Goal: Task Accomplishment & Management: Manage account settings

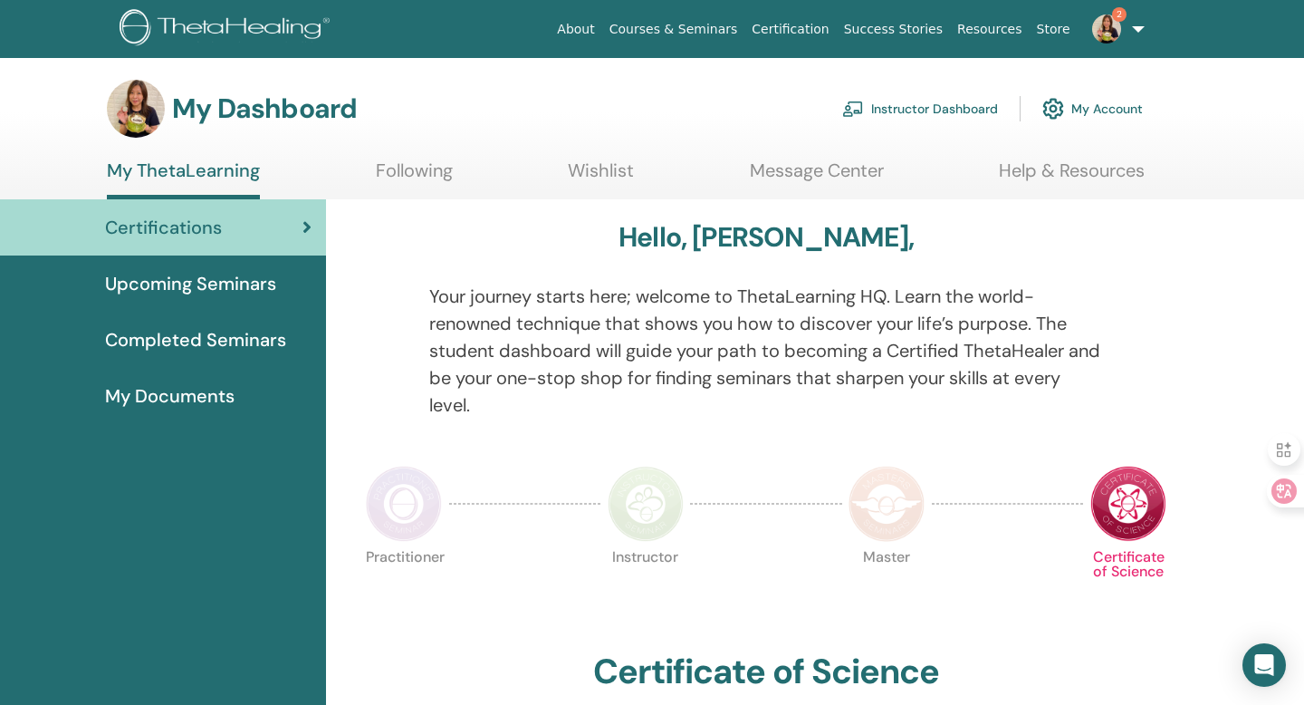
click at [916, 108] on link "Instructor Dashboard" at bounding box center [920, 109] width 156 height 40
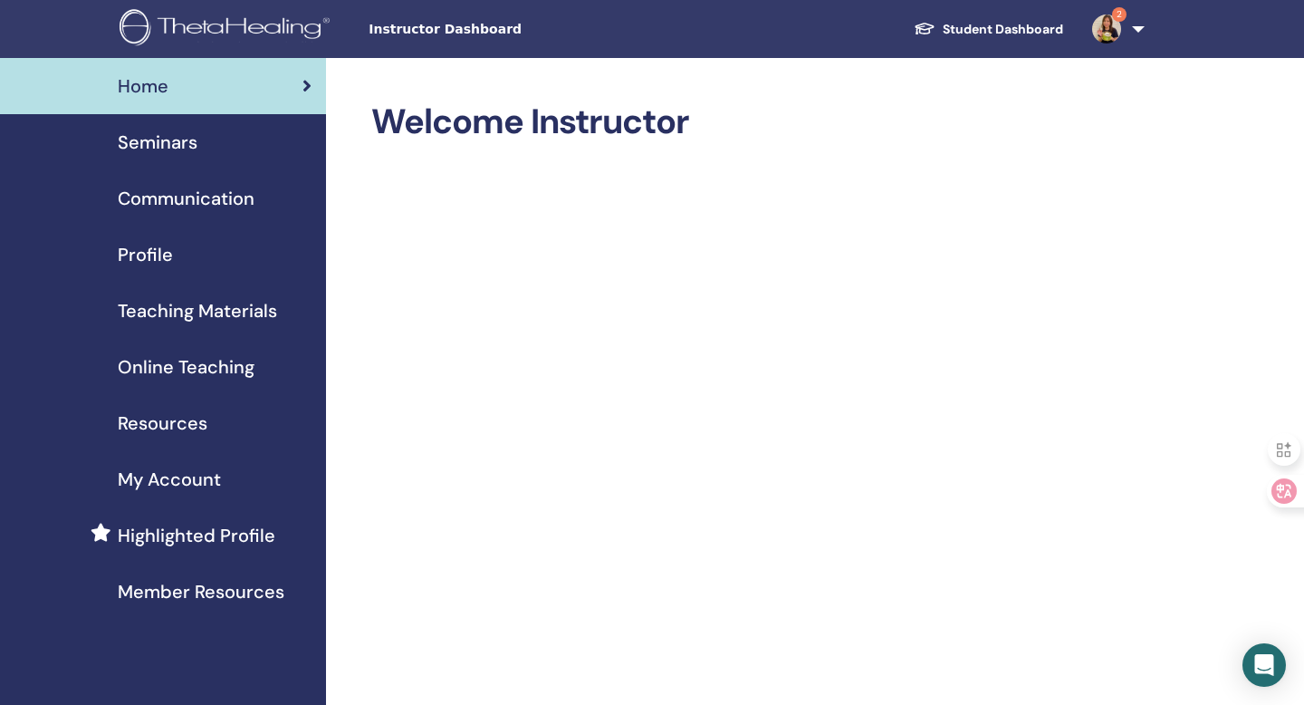
click at [216, 135] on div "Seminars" at bounding box center [162, 142] width 297 height 27
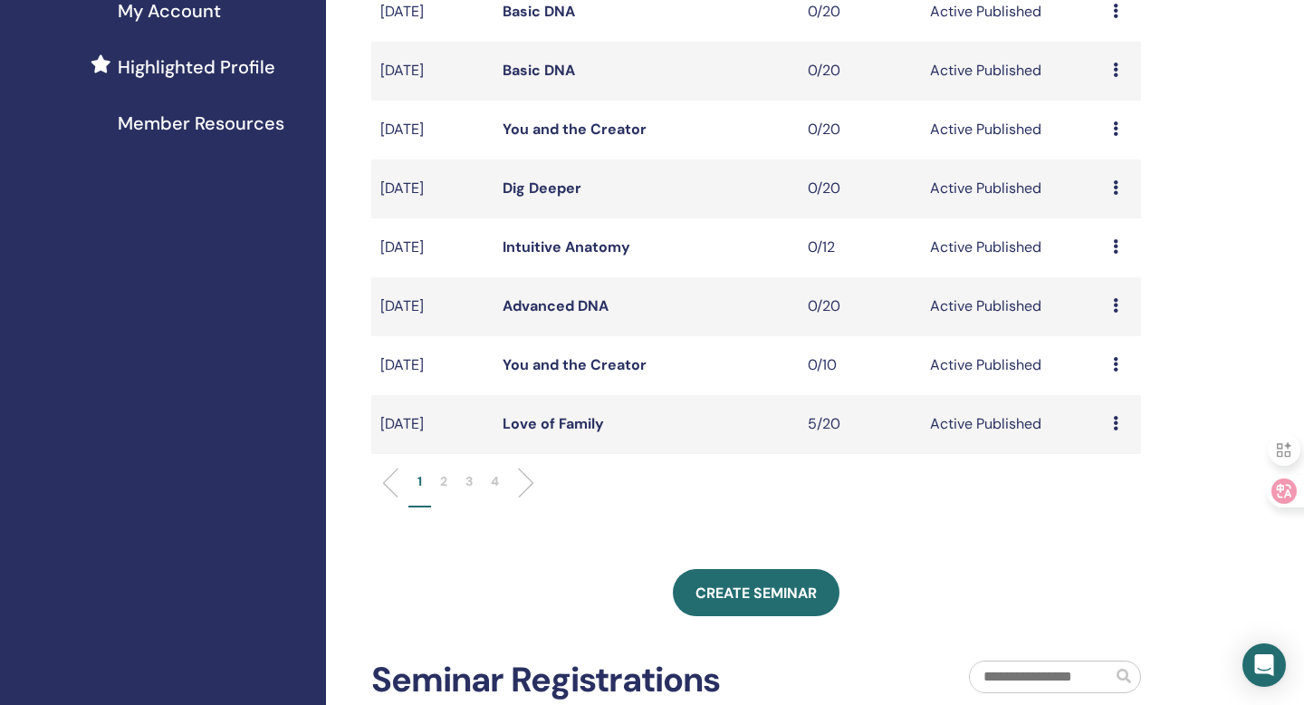
scroll to position [471, 0]
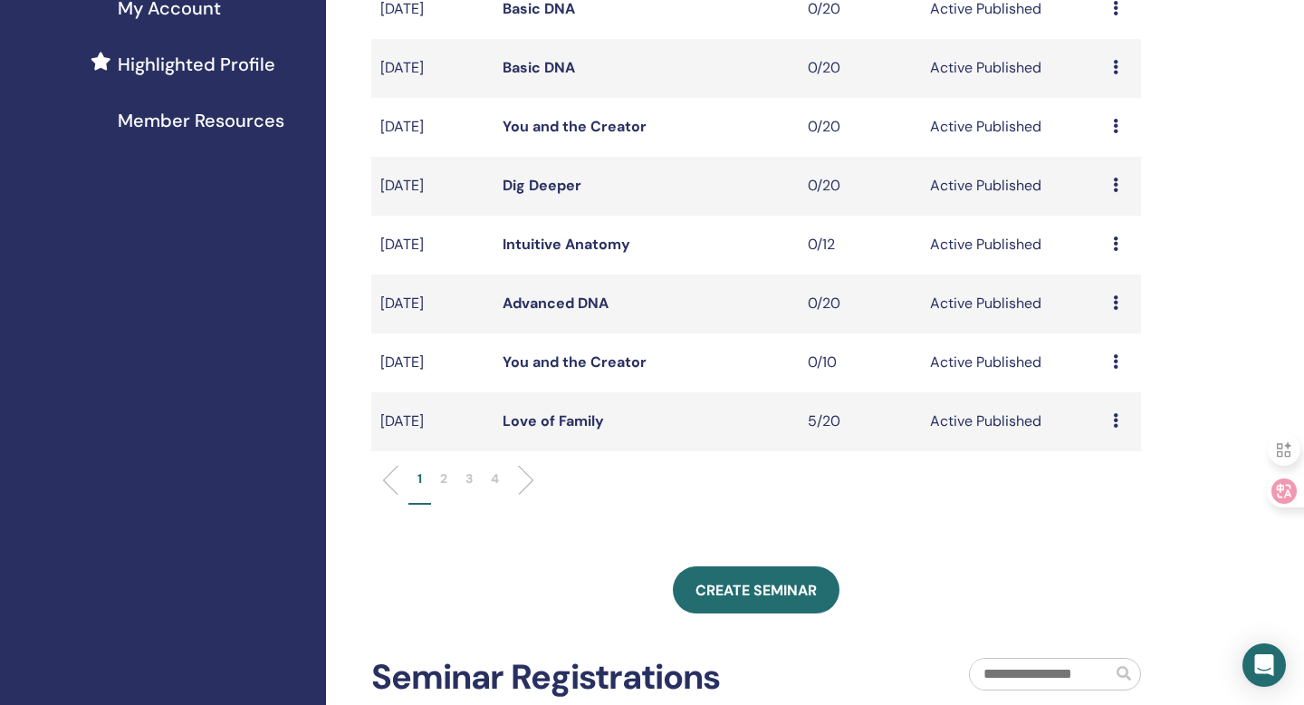
click at [528, 486] on ul "1 2 3 4" at bounding box center [756, 486] width 739 height 35
click at [522, 486] on li at bounding box center [519, 480] width 31 height 31
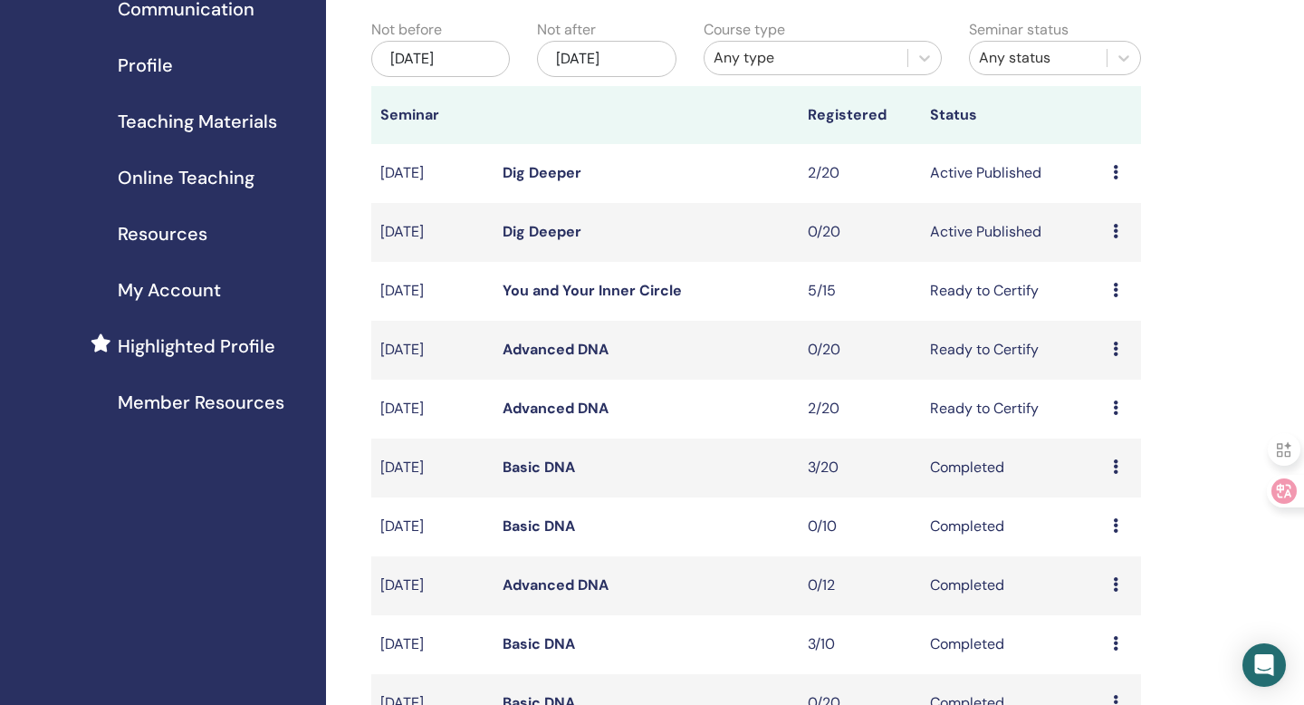
scroll to position [188, 0]
click at [1114, 177] on icon at bounding box center [1115, 173] width 5 height 14
click at [1092, 255] on li "Attendees" at bounding box center [1107, 246] width 98 height 27
click at [1115, 176] on icon at bounding box center [1115, 173] width 5 height 14
click at [1088, 245] on link "Attendees" at bounding box center [1107, 244] width 69 height 19
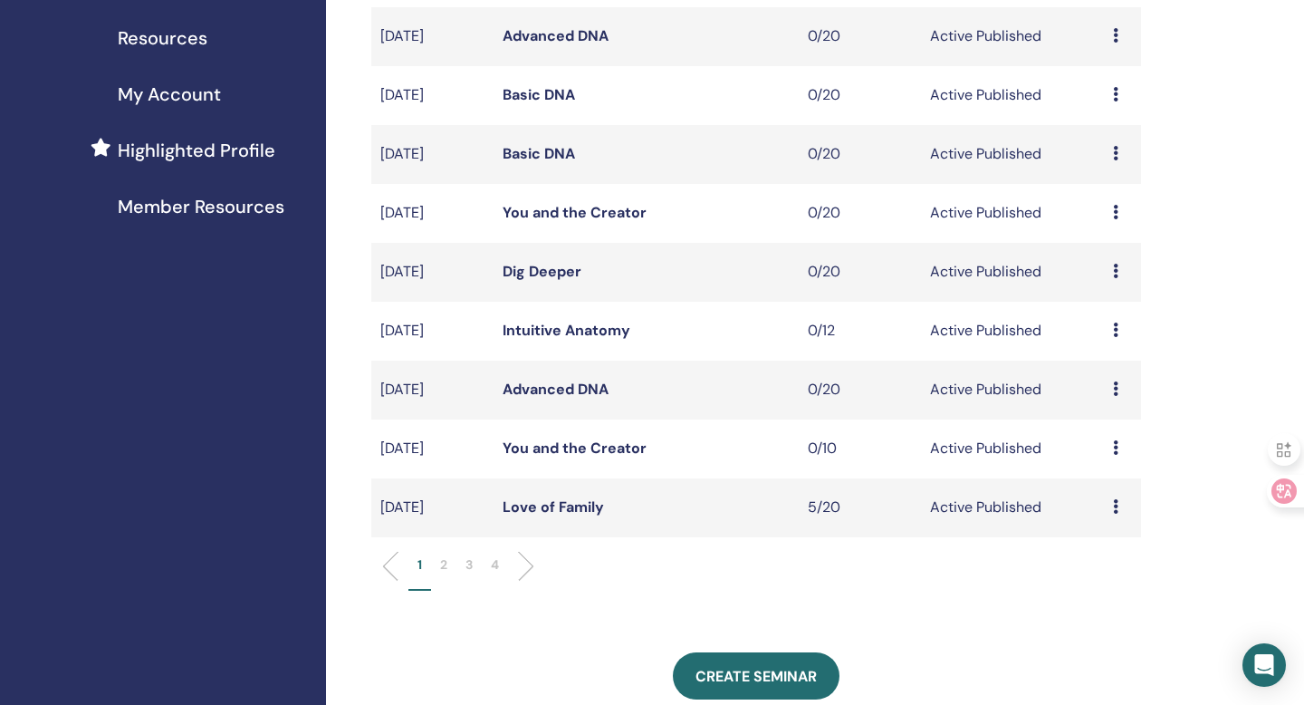
scroll to position [393, 0]
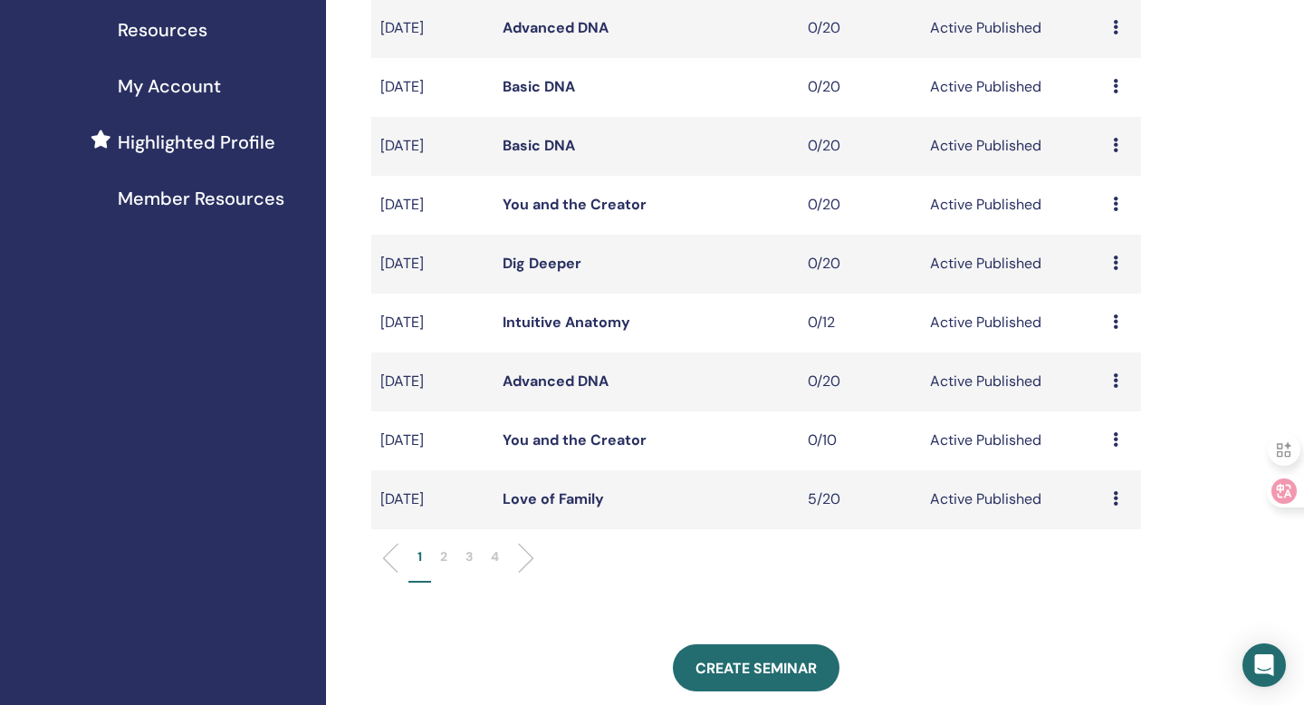
click at [523, 564] on li at bounding box center [519, 557] width 31 height 31
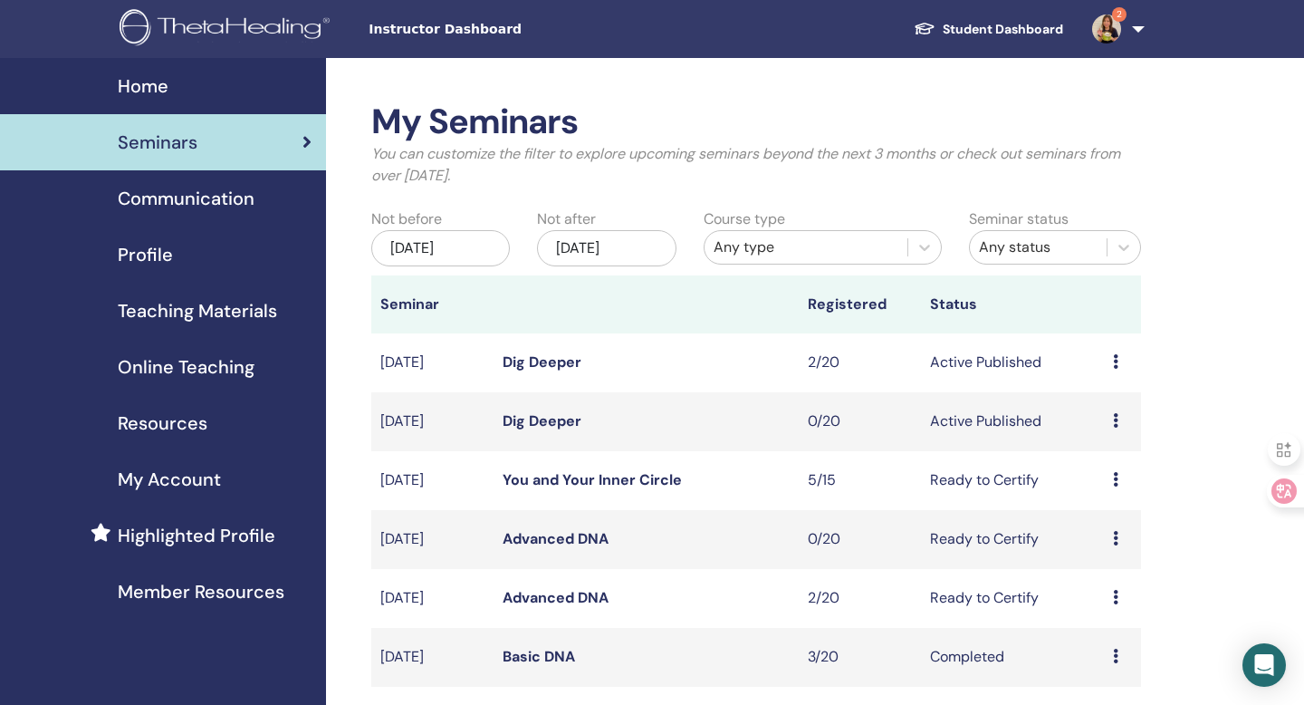
scroll to position [58, 0]
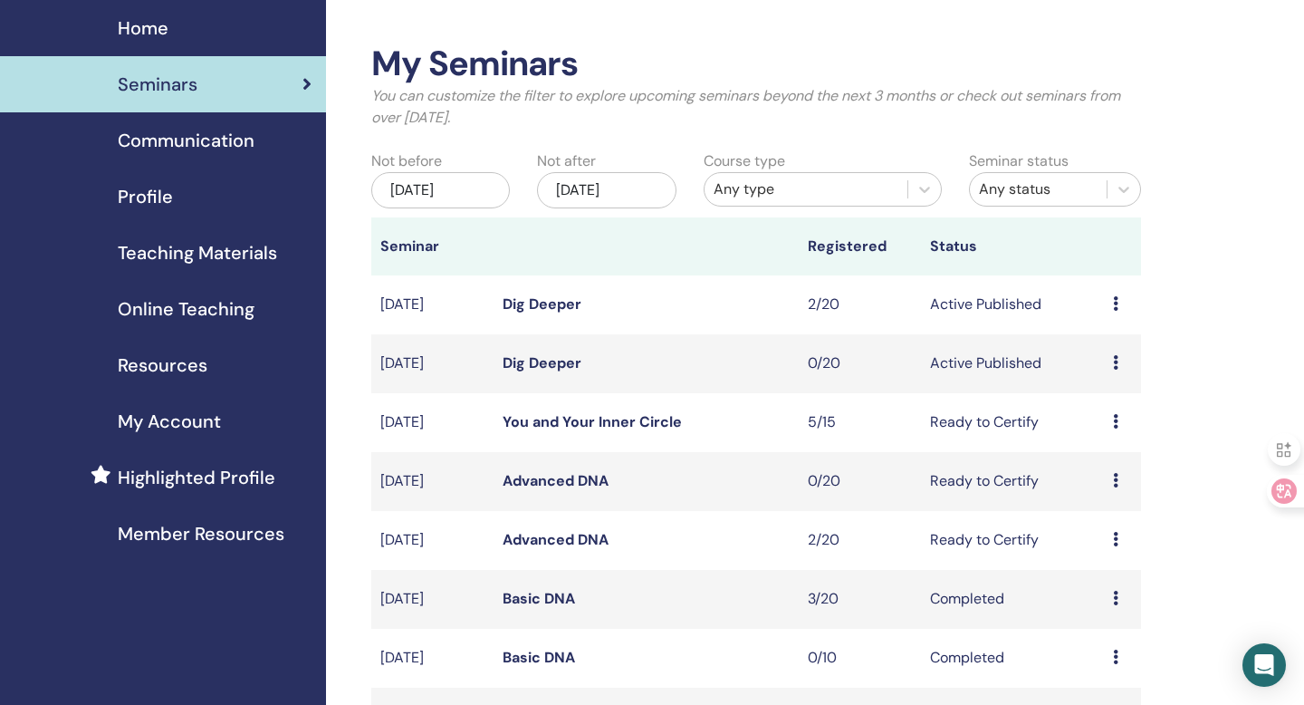
click at [1117, 539] on icon at bounding box center [1115, 539] width 5 height 14
click at [1113, 610] on link "Attendees" at bounding box center [1109, 608] width 69 height 19
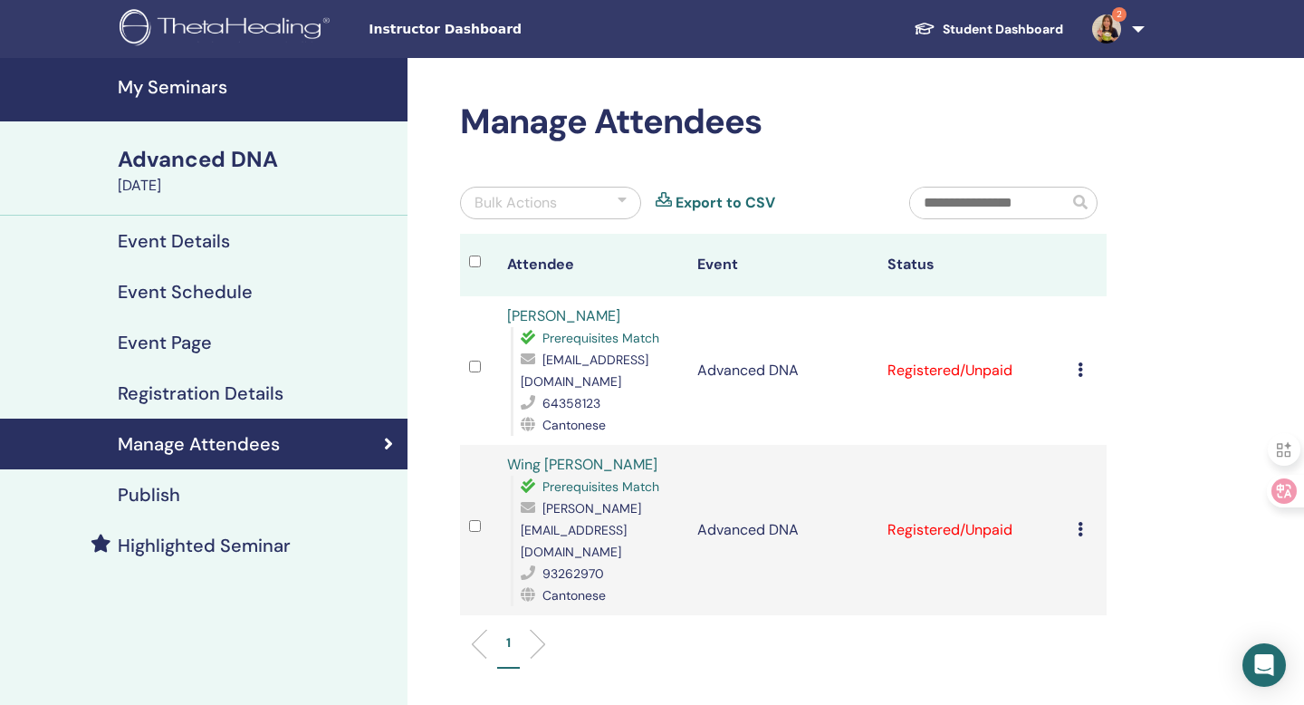
click at [1083, 370] on div "Cancel Registration Do not auto-certify Mark as Paid Mark as Unpaid Mark as Abs…" at bounding box center [1088, 371] width 20 height 22
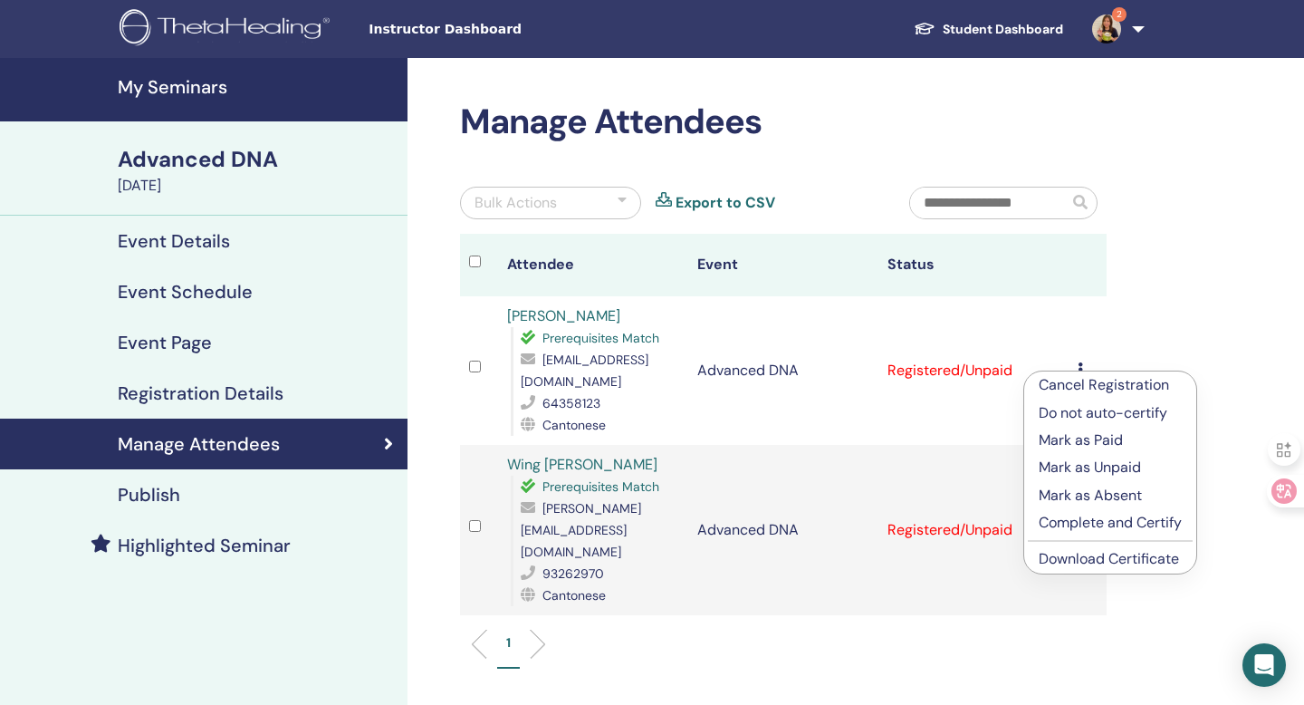
click at [1101, 526] on p "Complete and Certify" at bounding box center [1110, 523] width 143 height 22
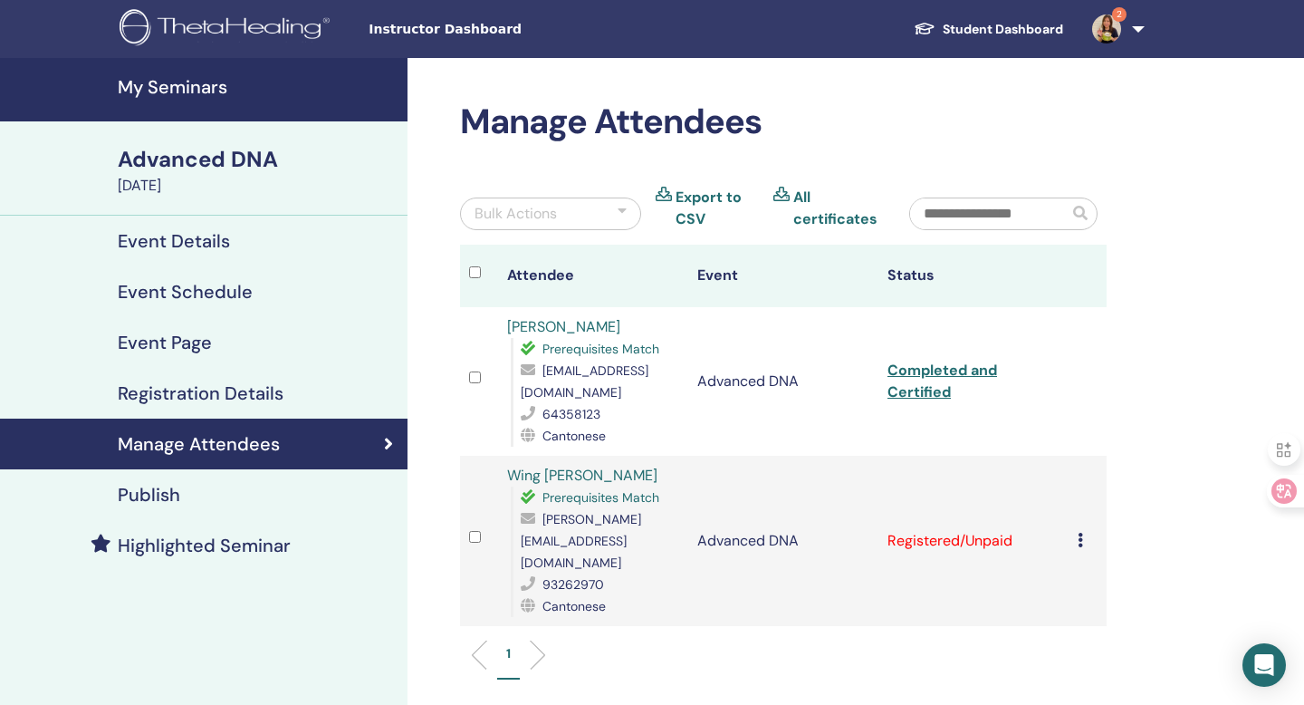
click at [1083, 531] on div "Cancel Registration Do not auto-certify Mark as Paid Mark as Unpaid Mark as Abs…" at bounding box center [1088, 541] width 20 height 22
click at [1081, 681] on p "Complete and Certify" at bounding box center [1110, 683] width 143 height 22
click at [200, 82] on h4 "My Seminars" at bounding box center [257, 87] width 279 height 22
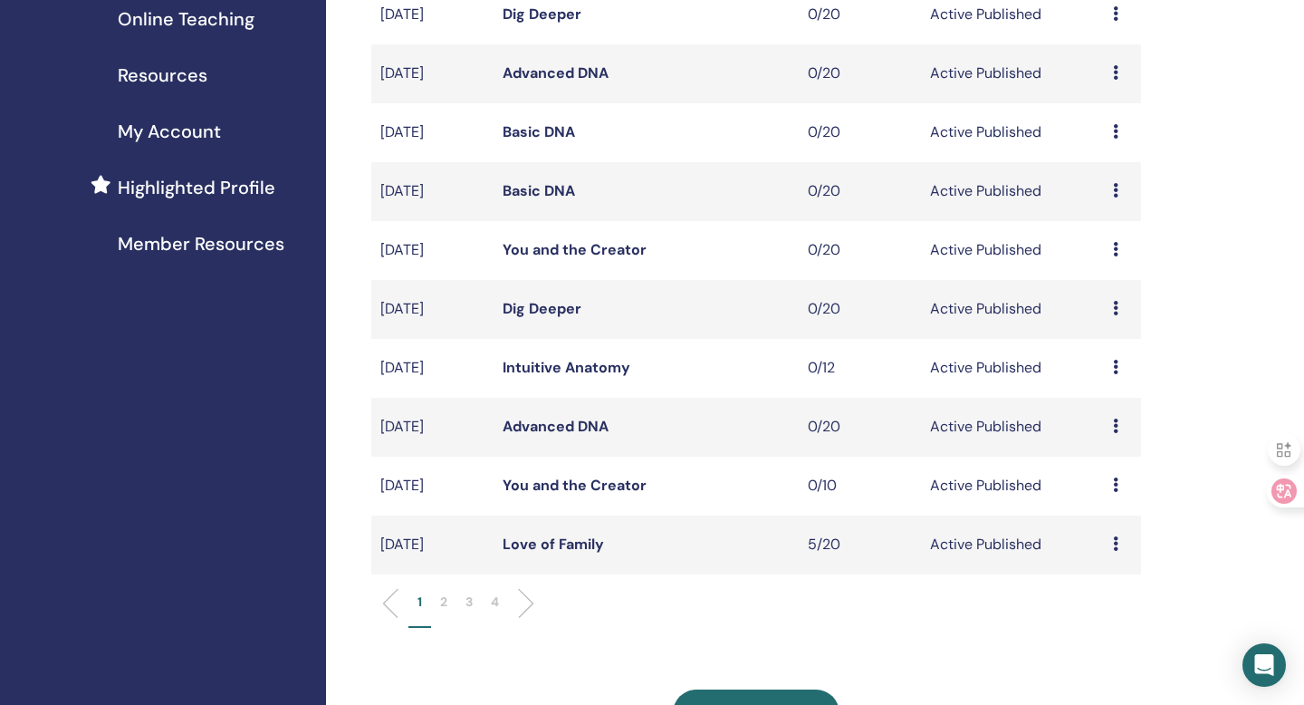
scroll to position [351, 0]
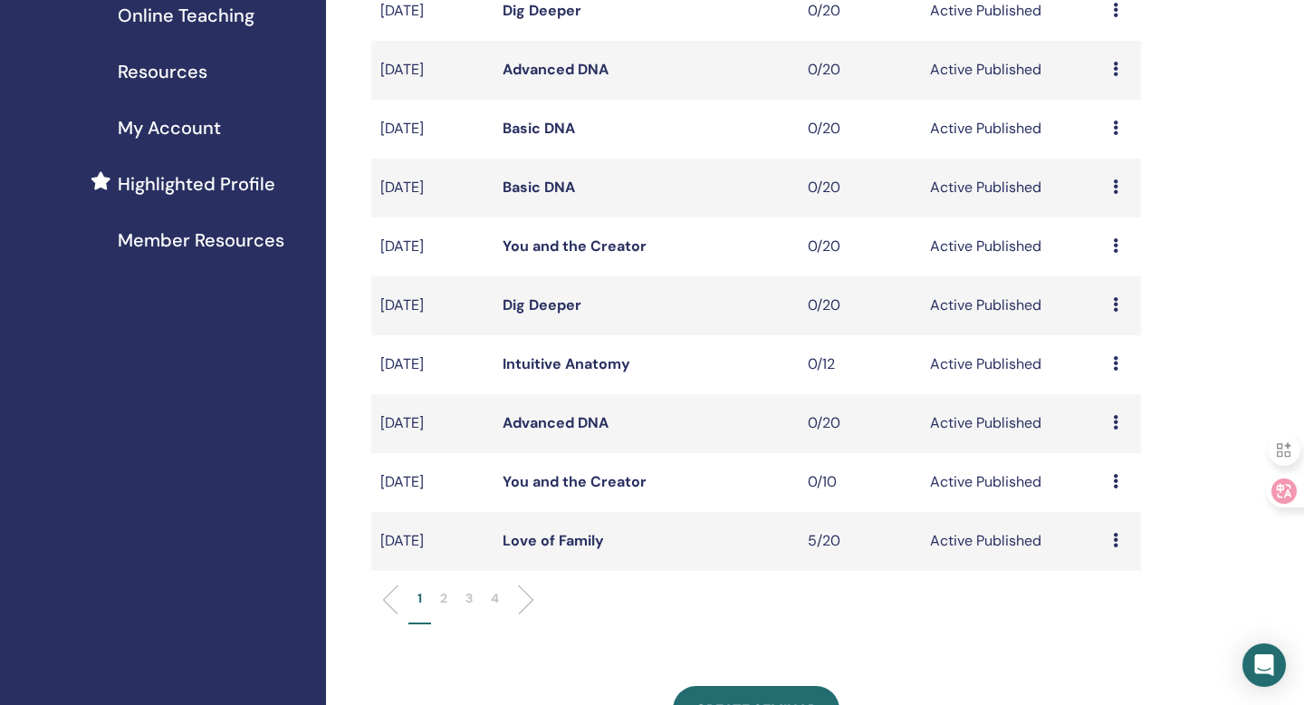
click at [524, 599] on li at bounding box center [519, 599] width 31 height 31
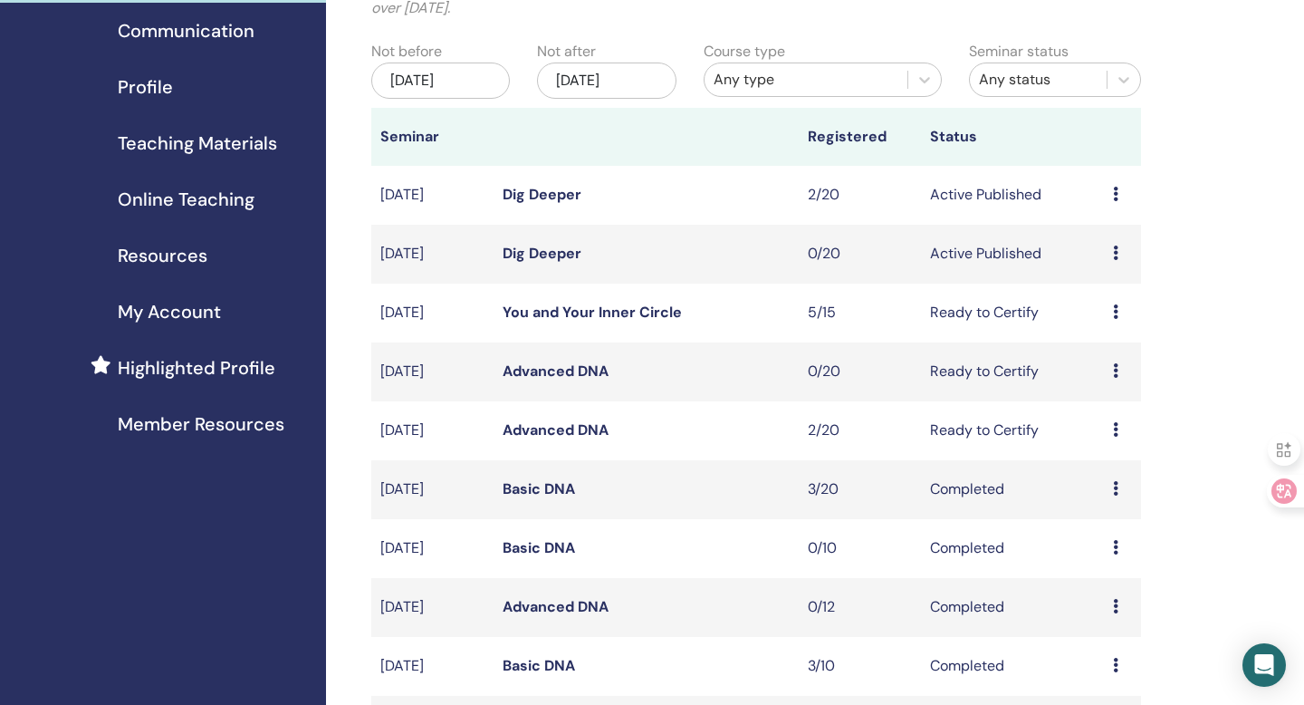
scroll to position [167, 0]
click at [1118, 312] on icon at bounding box center [1115, 312] width 5 height 14
click at [1130, 382] on link "Attendees" at bounding box center [1110, 381] width 69 height 19
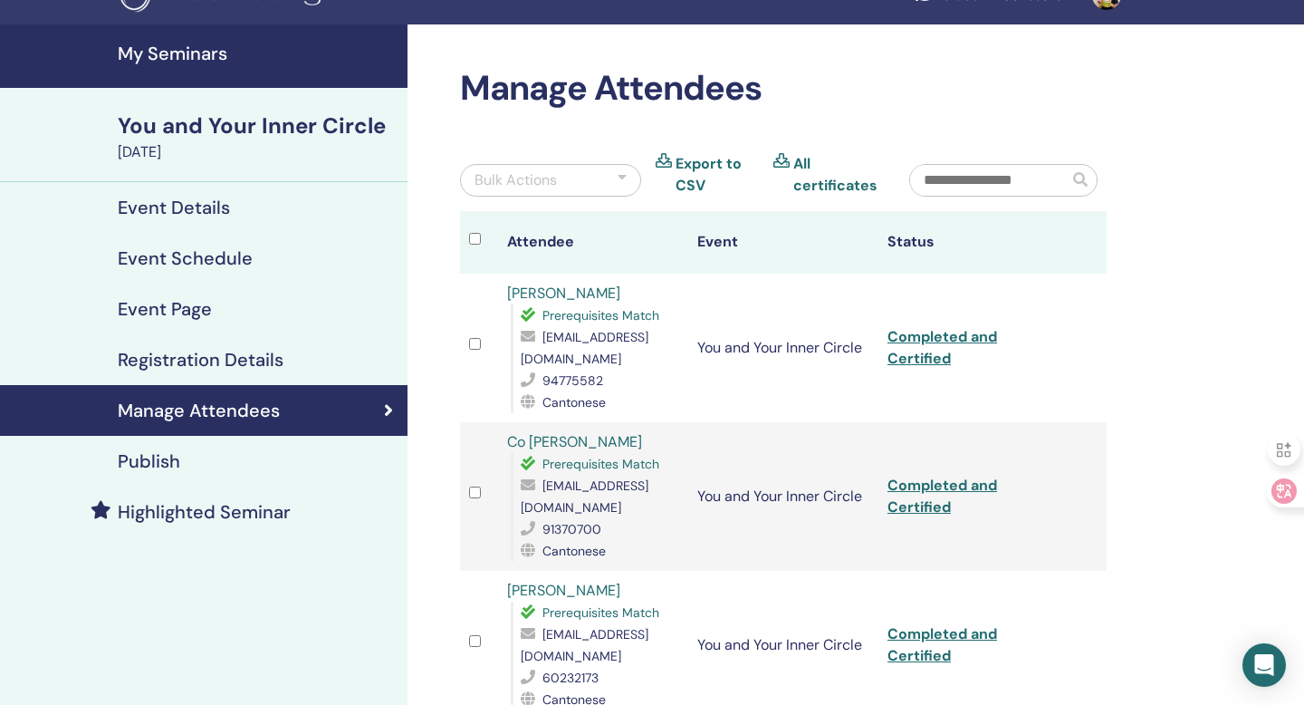
scroll to position [53, 0]
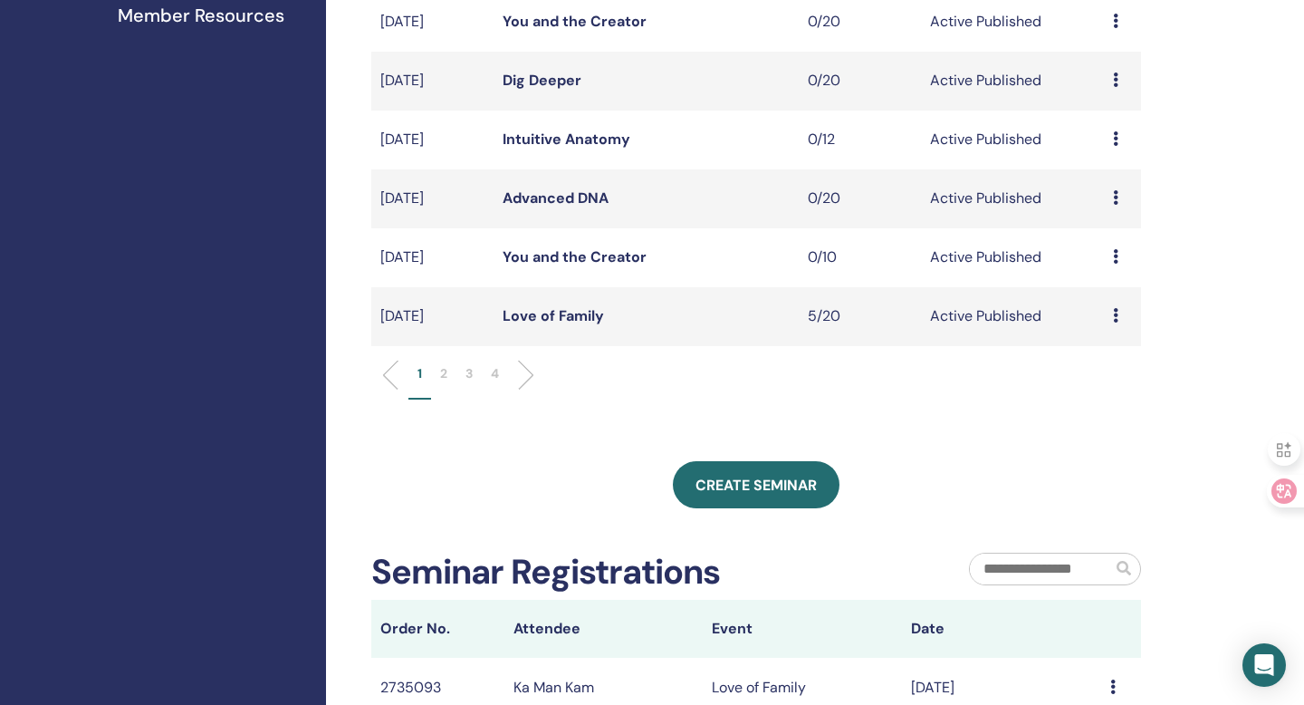
scroll to position [677, 0]
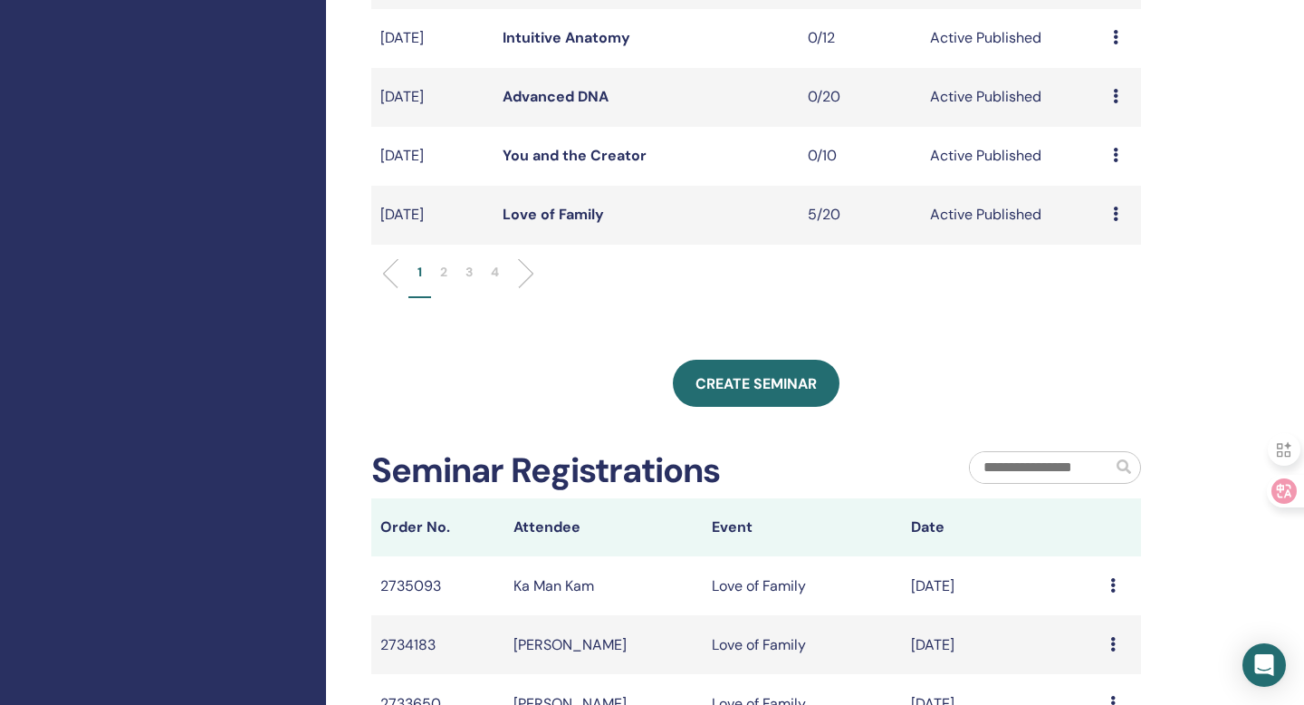
click at [519, 264] on li at bounding box center [519, 273] width 31 height 31
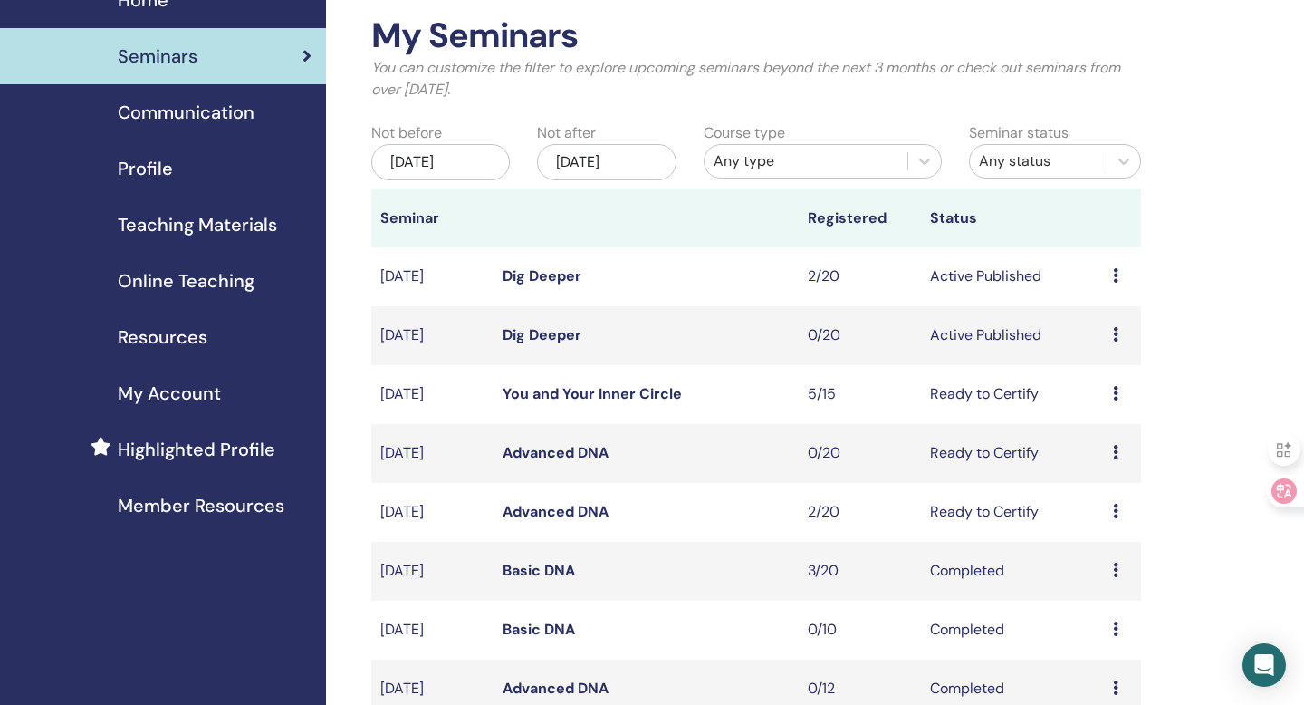
scroll to position [81, 0]
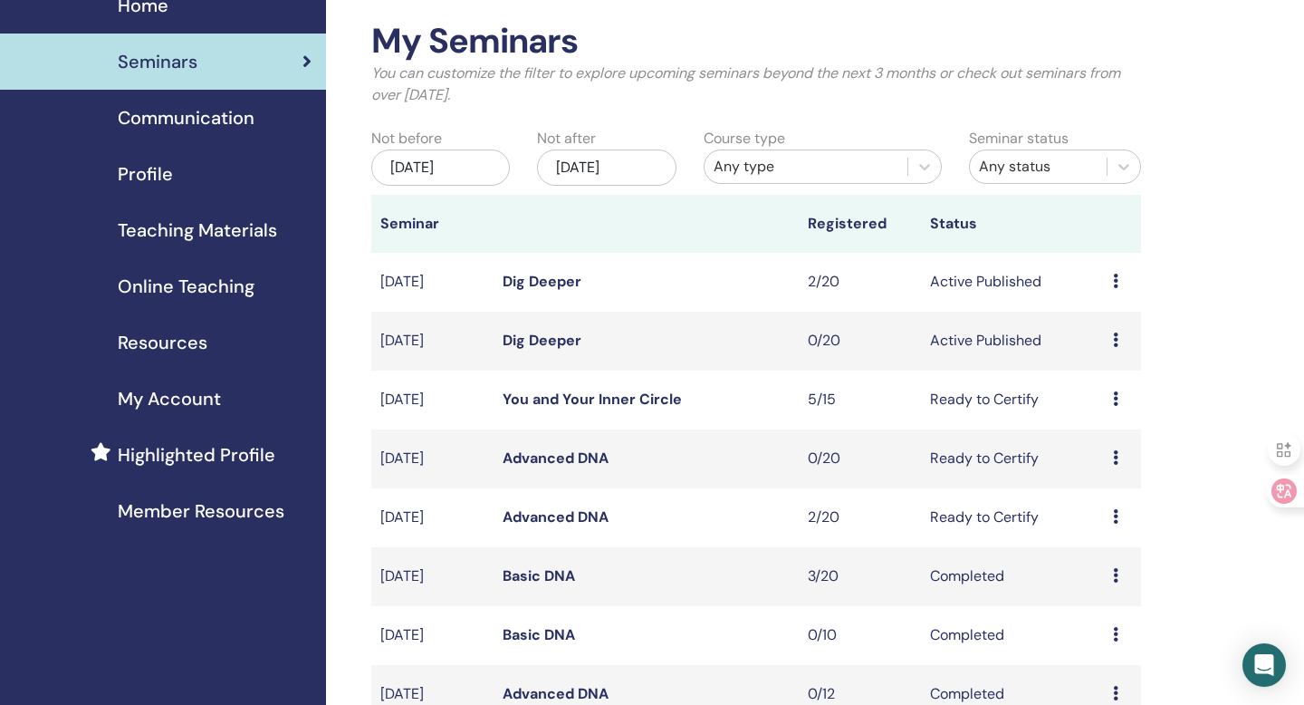
click at [1116, 283] on icon at bounding box center [1115, 280] width 5 height 14
click at [1104, 349] on link "Attendees" at bounding box center [1108, 351] width 69 height 19
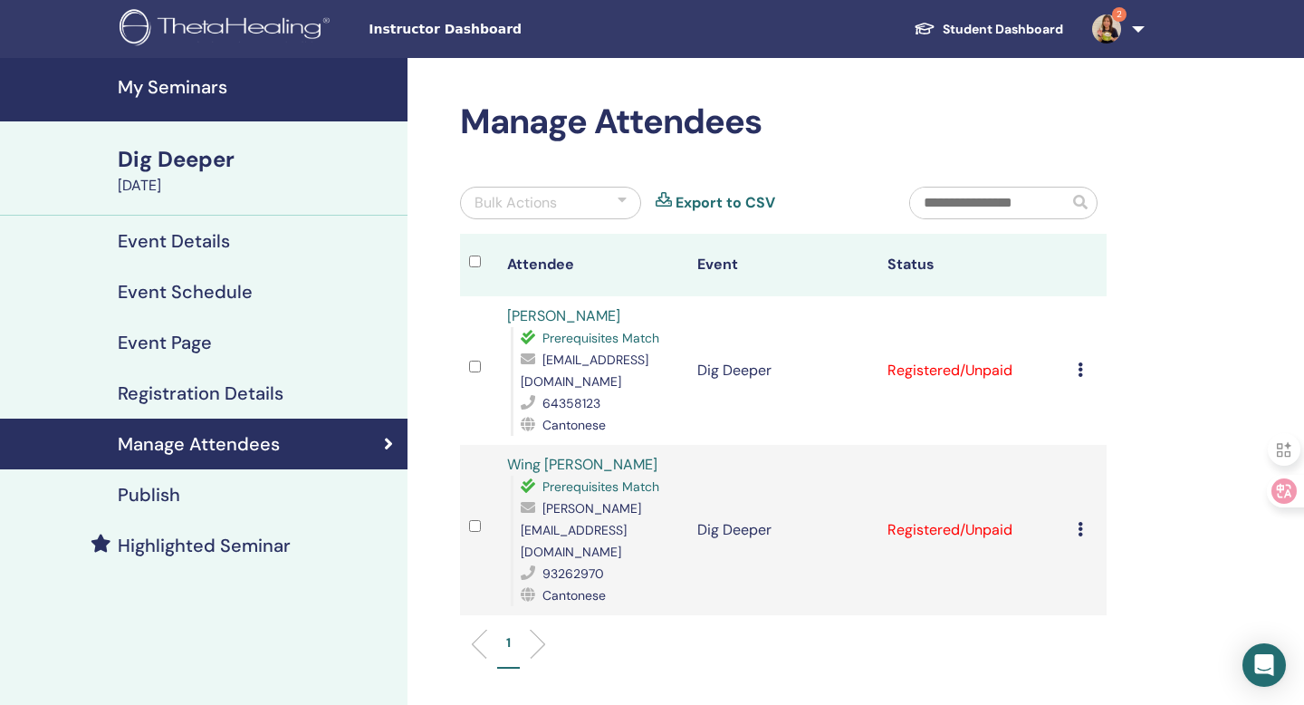
click at [1076, 372] on td "Cancel Registration Do not auto-certify Mark as Paid Mark as Unpaid Mark as Abs…" at bounding box center [1088, 370] width 38 height 149
click at [1083, 376] on div "Cancel Registration Do not auto-certify Mark as Paid Mark as Unpaid Mark as Abs…" at bounding box center [1088, 371] width 20 height 22
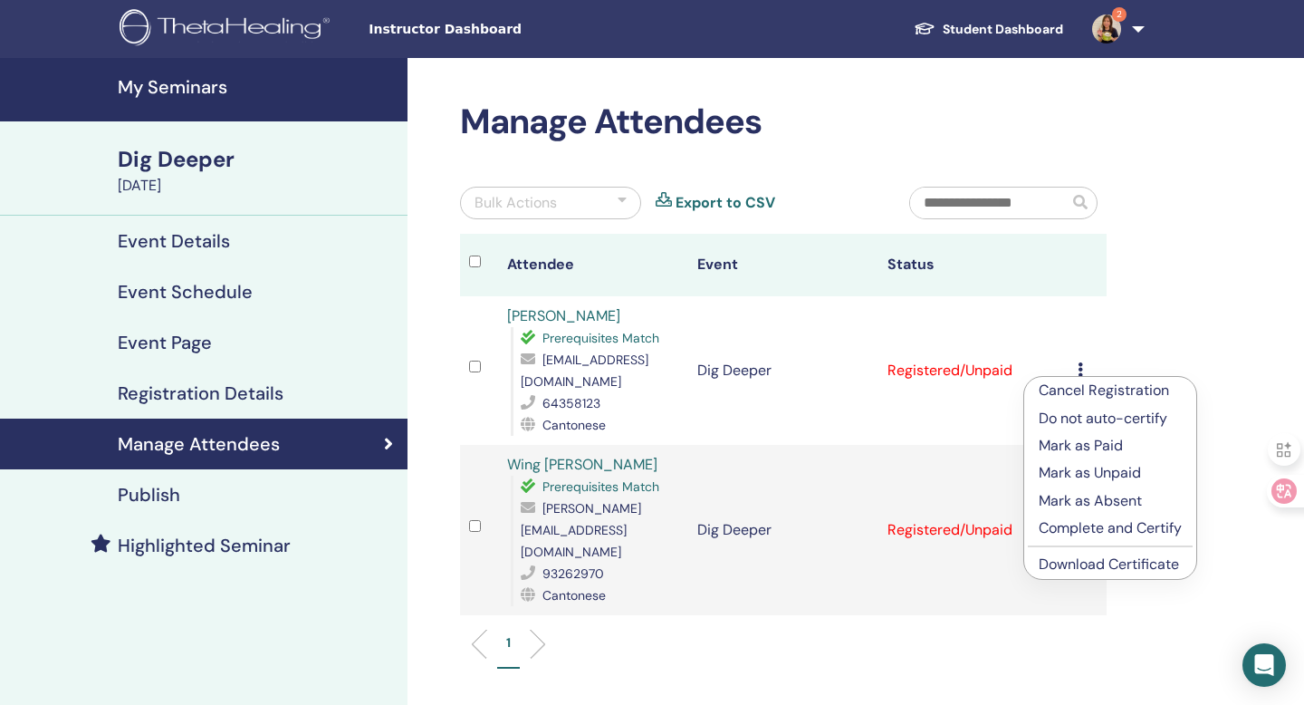
click at [1092, 561] on link "Download Certificate" at bounding box center [1109, 563] width 140 height 19
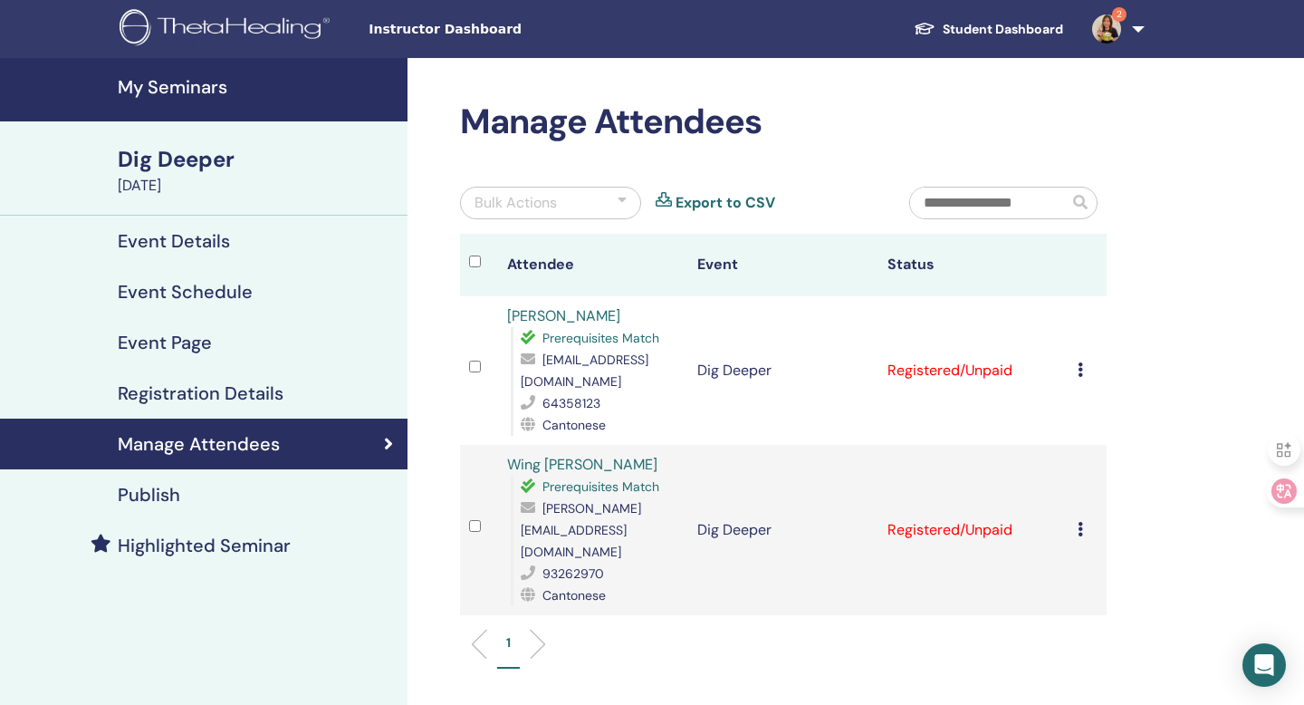
click at [1079, 523] on icon at bounding box center [1080, 529] width 5 height 14
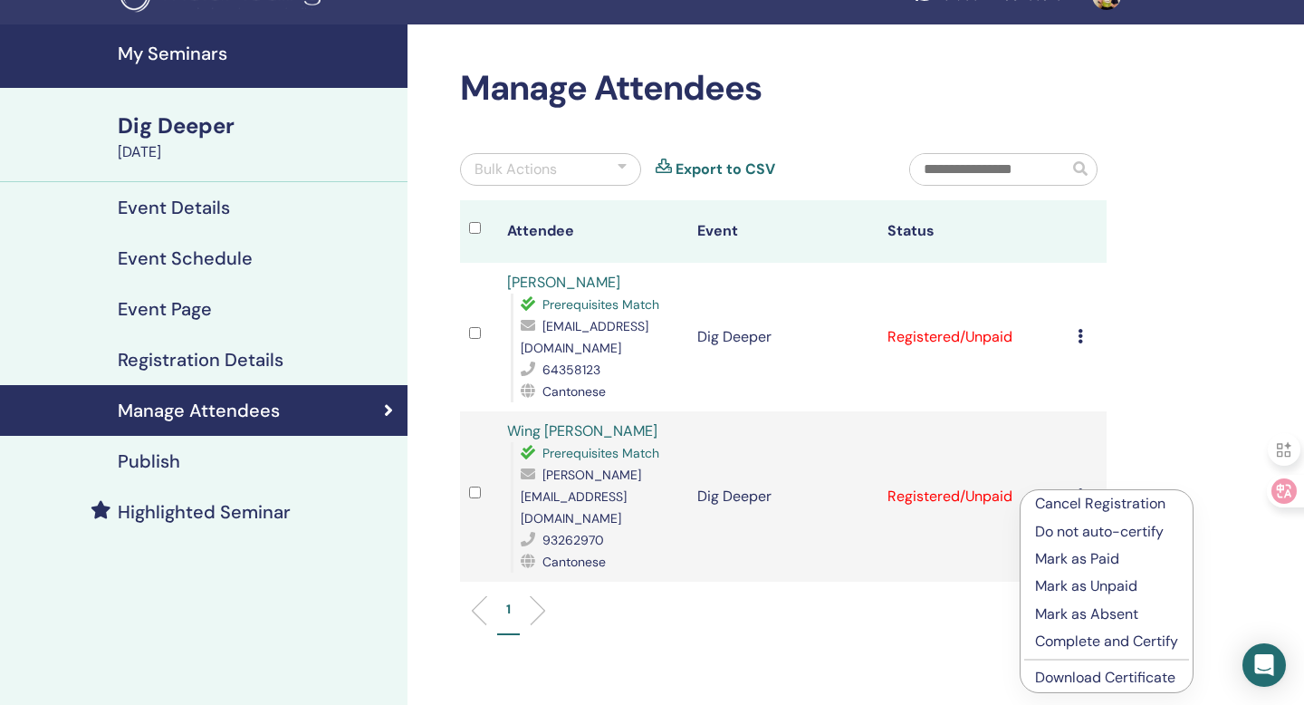
scroll to position [35, 0]
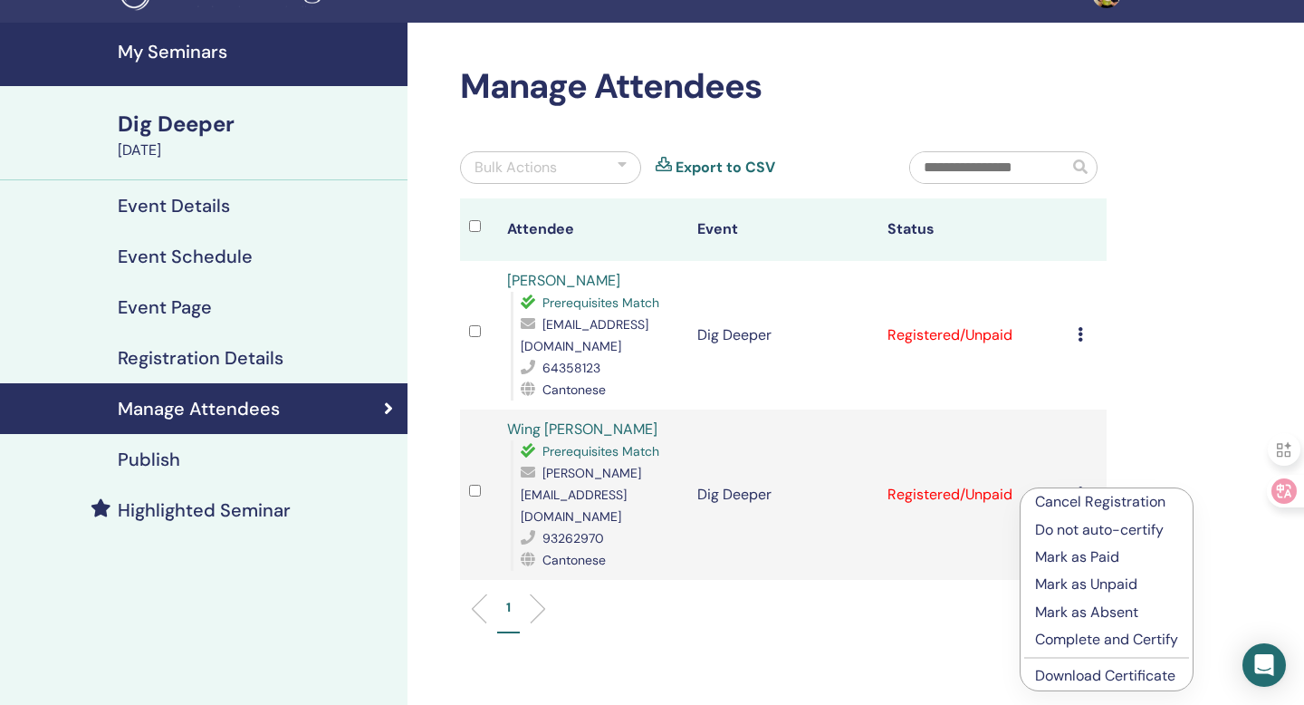
click at [1070, 671] on link "Download Certificate" at bounding box center [1105, 675] width 140 height 19
